Goal: Information Seeking & Learning: Learn about a topic

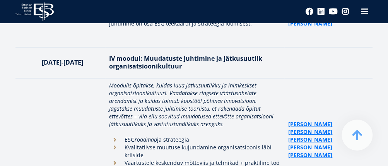
scroll to position [2257, 0]
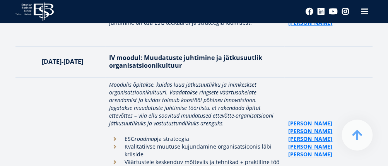
drag, startPoint x: 41, startPoint y: 91, endPoint x: 52, endPoint y: 86, distance: 11.6
click at [41, 91] on td at bounding box center [60, 146] width 90 height 139
click at [76, 101] on td at bounding box center [60, 146] width 90 height 139
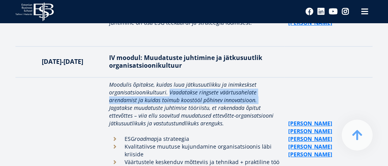
drag, startPoint x: 167, startPoint y: 69, endPoint x: 254, endPoint y: 76, distance: 87.0
click at [254, 81] on em "Moodulis õpitakse, kuidas luua jätkusuutlikku ja inimkeskset organisatsioonikul…" at bounding box center [191, 104] width 164 height 46
copy em "Vaadatakse ringsete väärtusahelate arendamist ja kuidas toimub koostööl põhinev…"
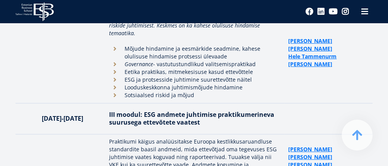
scroll to position [2141, 0]
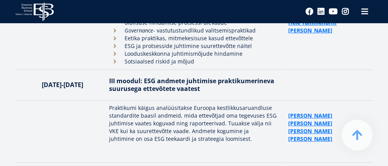
click at [23, 108] on td at bounding box center [60, 132] width 90 height 62
click at [47, 101] on td at bounding box center [60, 132] width 90 height 62
click at [45, 101] on td at bounding box center [60, 132] width 90 height 62
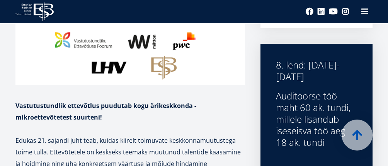
scroll to position [357, 0]
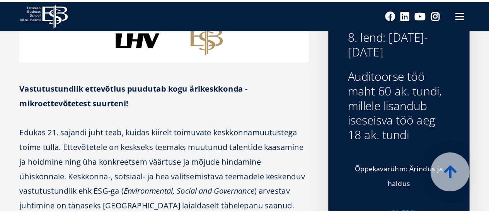
scroll to position [396, 0]
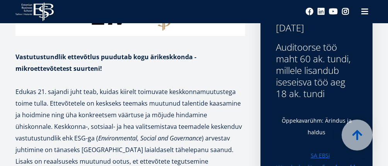
click at [241, 16] on div "EBS Logo Created with Sketch. Social Links Facebook Linkedin Youtube Instagram" at bounding box center [194, 11] width 388 height 23
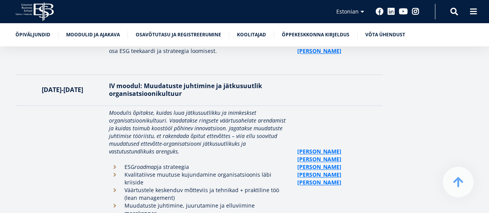
scroll to position [1904, 0]
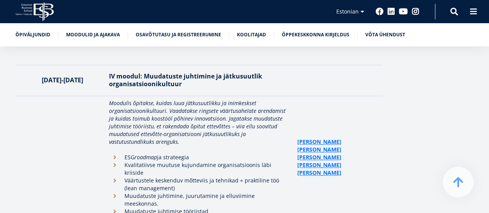
click at [275, 177] on li "Väärtustele keskenduv mõtteviis ja tehnikad + praktiline töö (lean management)" at bounding box center [199, 184] width 181 height 15
drag, startPoint x: 275, startPoint y: 145, endPoint x: 268, endPoint y: 146, distance: 7.4
click at [279, 177] on li "Väärtustele keskenduv mõtteviis ja tehnikad + praktiline töö (lean management)" at bounding box center [199, 184] width 181 height 15
copy li "(lean management)"
click at [46, 140] on td at bounding box center [60, 165] width 90 height 139
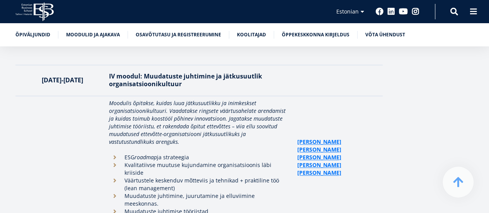
click at [58, 163] on td at bounding box center [60, 165] width 90 height 139
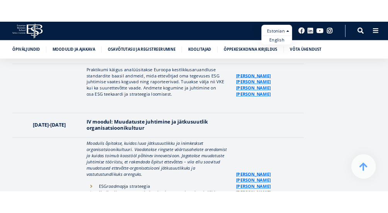
scroll to position [1866, 0]
